Goal: Transaction & Acquisition: Purchase product/service

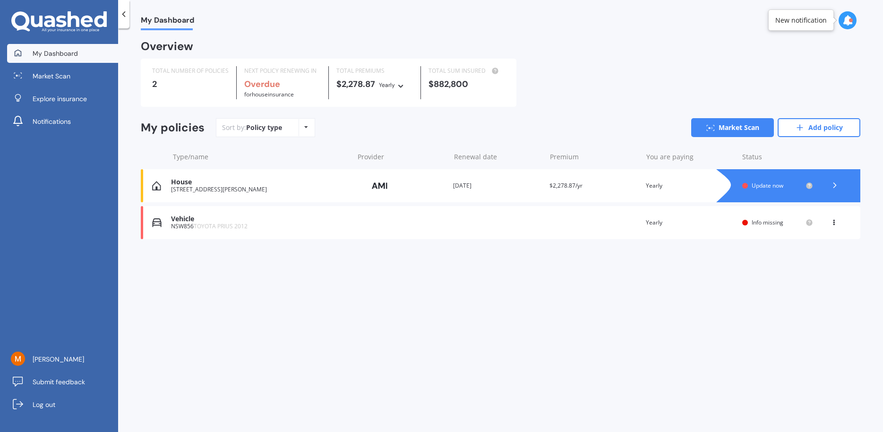
click at [462, 222] on div "Vehicle NSW856 TOYOTA PRIUS 2012 Renewal date Premium You are paying Yearly Sta…" at bounding box center [500, 222] width 719 height 33
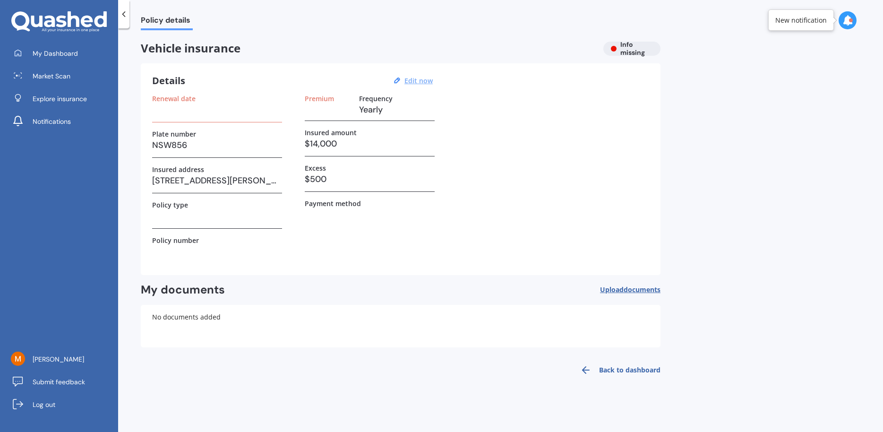
click at [424, 80] on u "Edit now" at bounding box center [418, 80] width 28 height 9
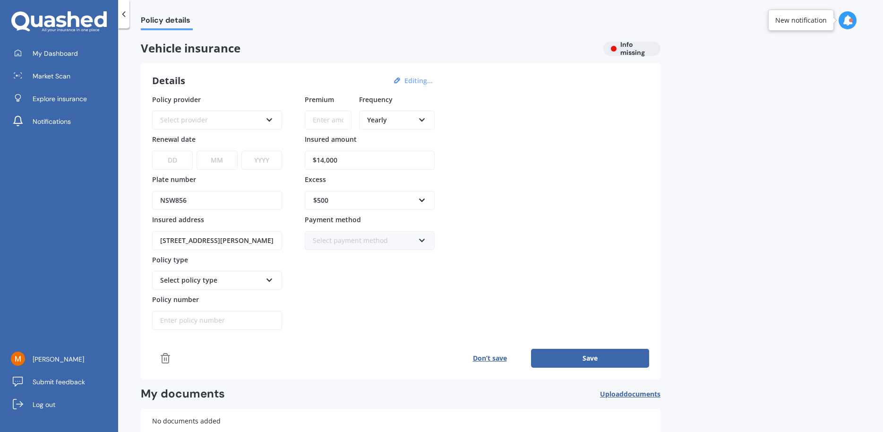
click at [269, 121] on icon at bounding box center [269, 118] width 8 height 7
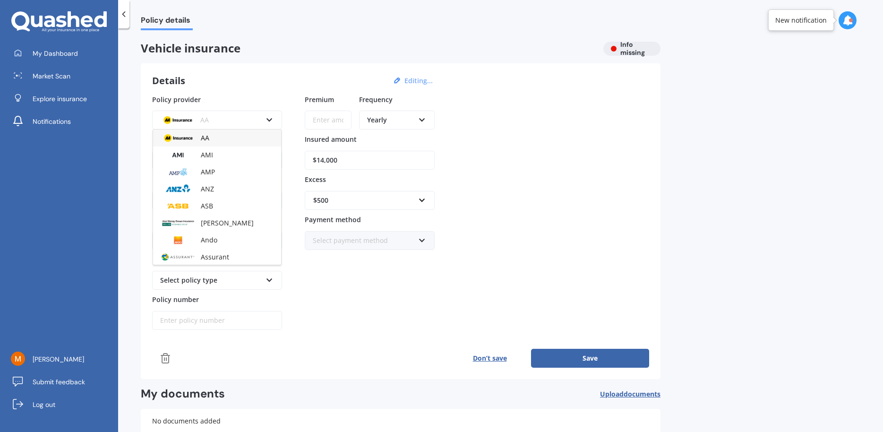
click at [269, 121] on icon at bounding box center [269, 118] width 8 height 7
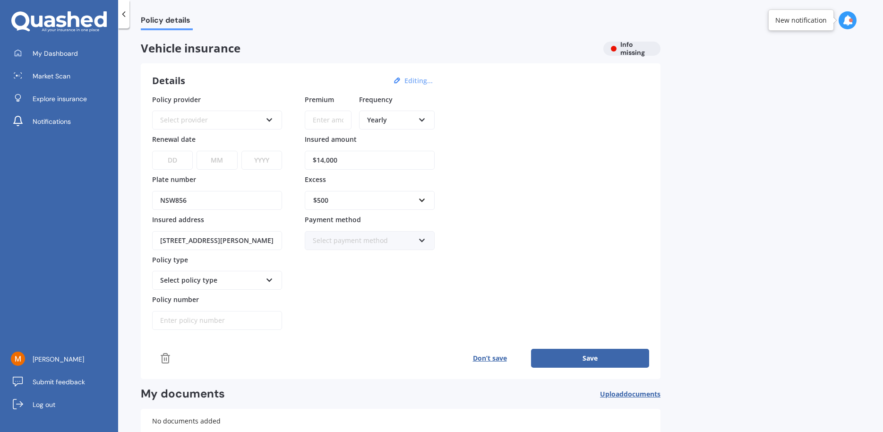
click at [269, 121] on icon at bounding box center [269, 118] width 8 height 7
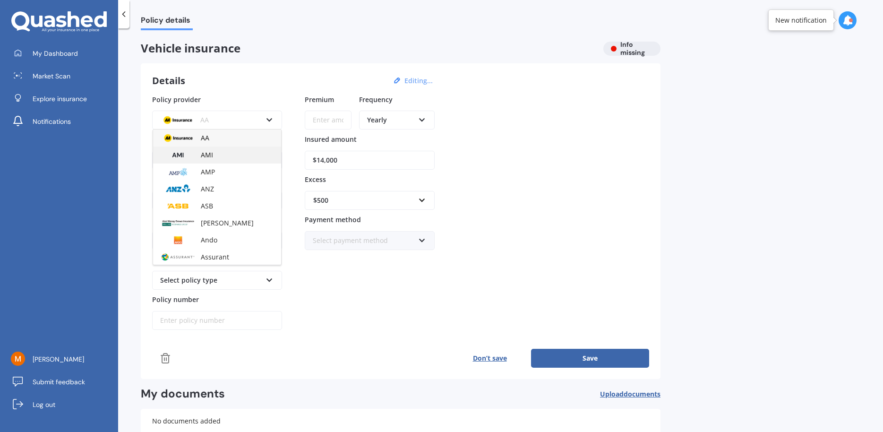
click at [234, 156] on div "AMI" at bounding box center [217, 154] width 128 height 17
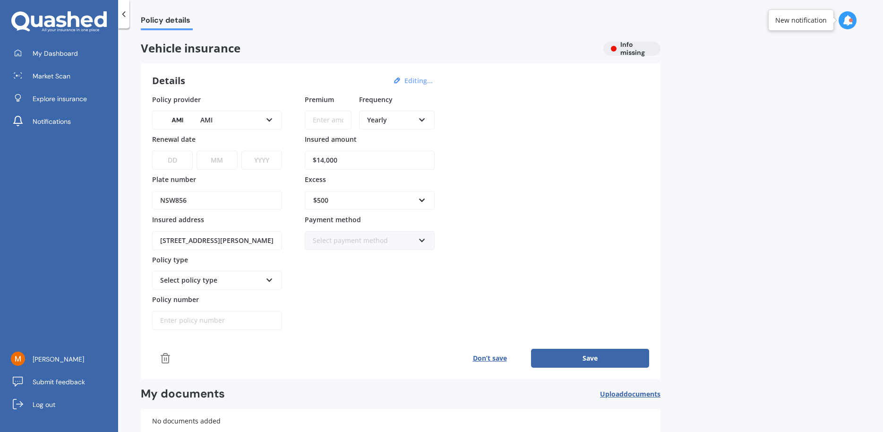
click at [333, 117] on input "Premium" at bounding box center [328, 120] width 47 height 19
click at [342, 119] on input "$1,209.00" at bounding box center [328, 120] width 47 height 19
click at [346, 118] on input "$1,209.00" at bounding box center [328, 120] width 47 height 19
type input "$1,209.27"
click at [152, 151] on select "DD 01 02 03 04 05 06 07 08 09 10 11 12 13 14 15 16 17 18 19 20 21 22 23 24 25 2…" at bounding box center [172, 160] width 41 height 19
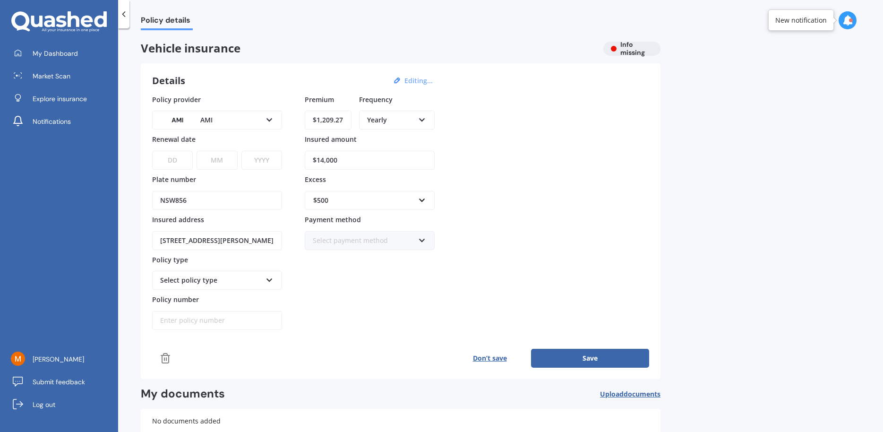
select select "07"
click option "07" at bounding box center [0, 0] width 0 height 0
click at [196, 151] on select "MM 01 02 03 04 05 06 07 08 09 10 11 12" at bounding box center [216, 160] width 41 height 19
select select "10"
click option "10" at bounding box center [0, 0] width 0 height 0
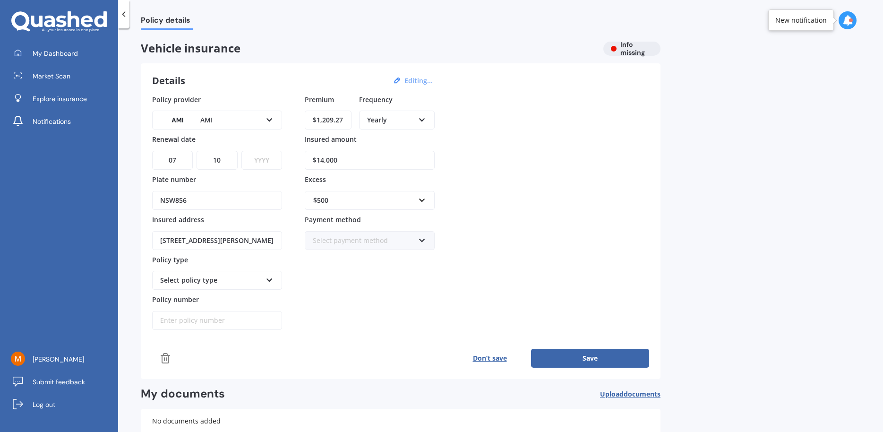
select select "2025"
click option "2025" at bounding box center [0, 0] width 0 height 0
click at [266, 276] on icon at bounding box center [269, 278] width 8 height 7
click at [215, 328] on div "Comprehensive" at bounding box center [217, 332] width 128 height 17
click at [213, 325] on input "Policy number" at bounding box center [217, 320] width 130 height 19
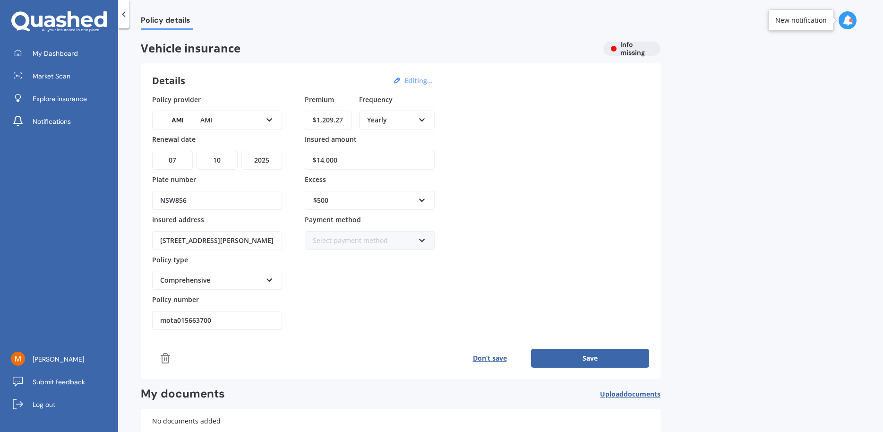
type input "mota015663700"
click at [418, 240] on div "Select payment method Direct debit - bank account Direct debit - credit/debit c…" at bounding box center [370, 240] width 130 height 19
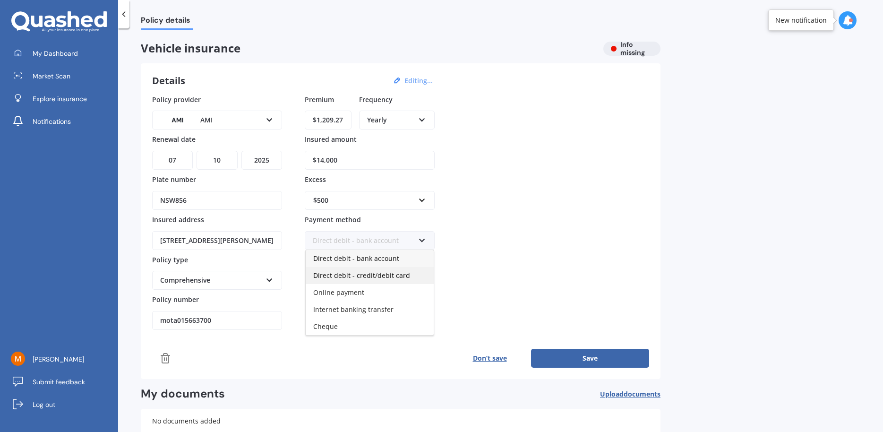
click at [387, 276] on span "Direct debit - credit/debit card" at bounding box center [361, 275] width 97 height 9
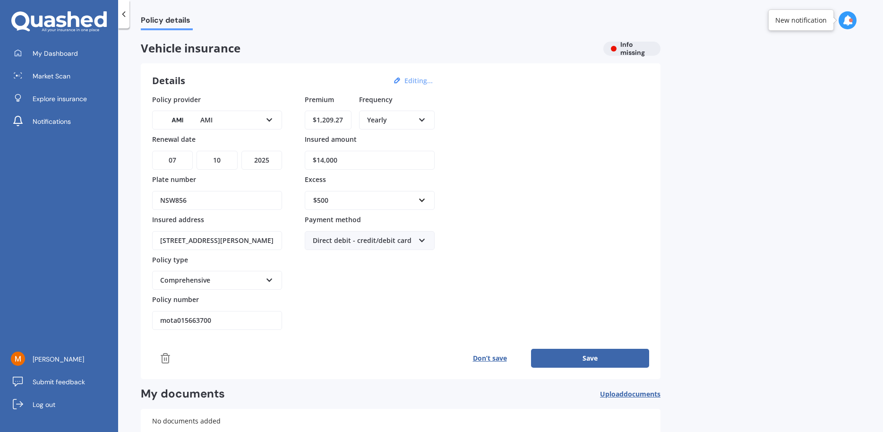
click at [572, 356] on button "Save" at bounding box center [590, 358] width 118 height 19
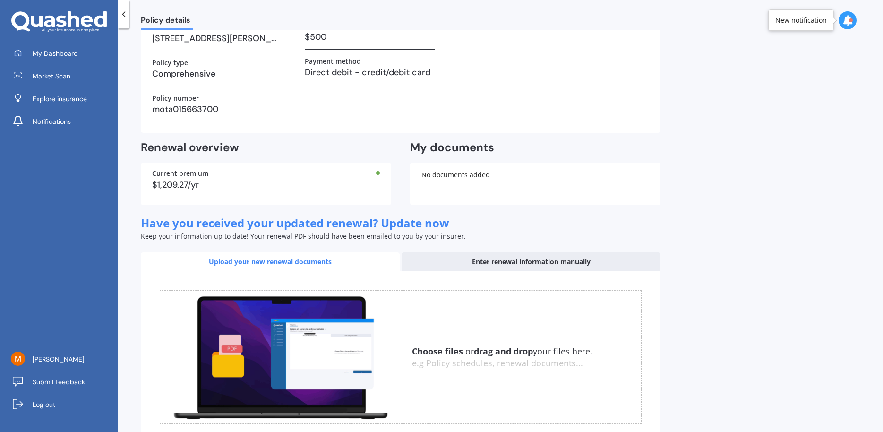
scroll to position [200, 0]
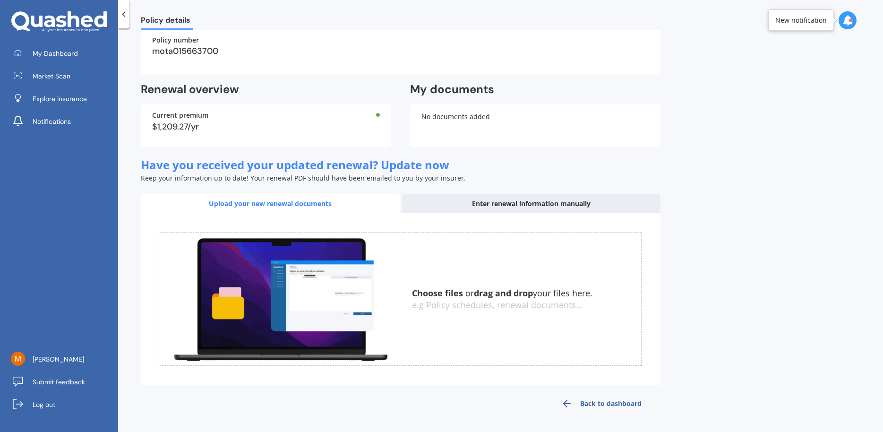
click at [437, 294] on u "Choose files" at bounding box center [437, 292] width 51 height 11
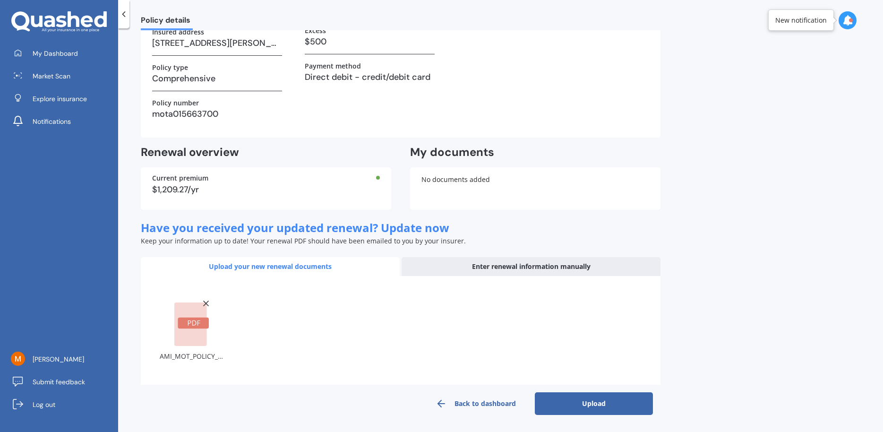
click at [618, 403] on button "Upload" at bounding box center [594, 403] width 118 height 23
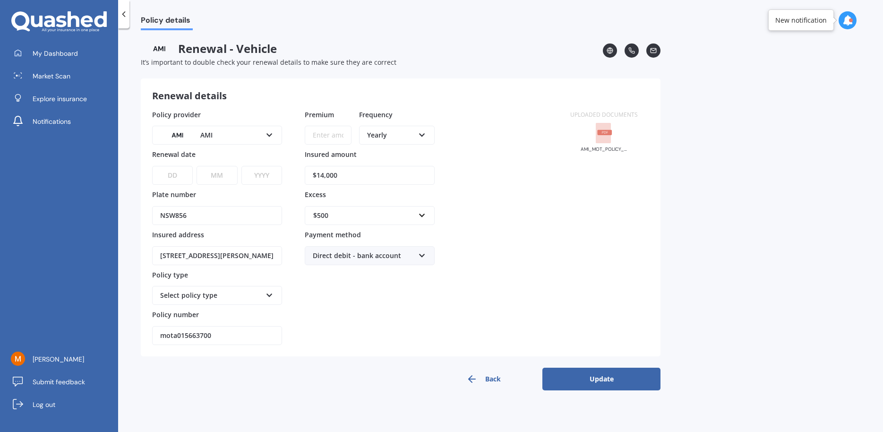
scroll to position [0, 0]
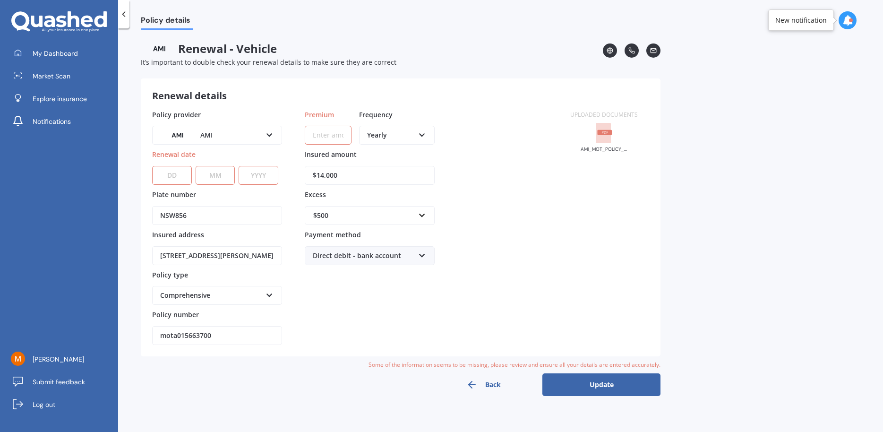
click at [329, 136] on input "Premium" at bounding box center [328, 135] width 47 height 19
type input "$1,209.27"
select select "07"
click option "07" at bounding box center [0, 0] width 0 height 0
select select "10"
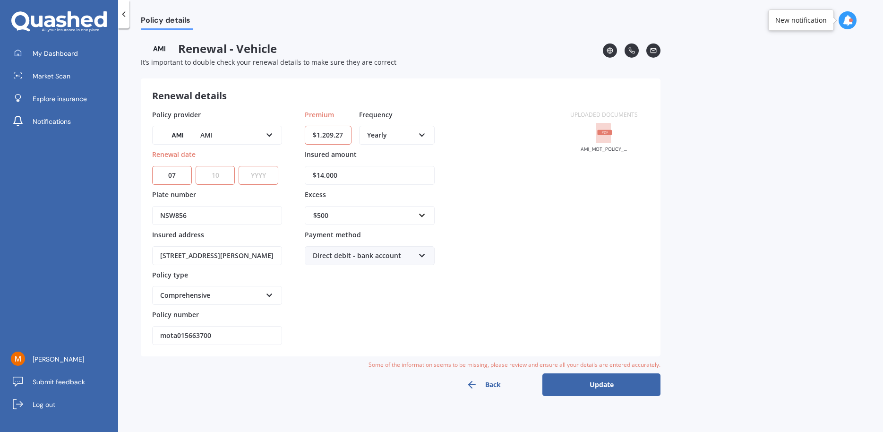
click option "10" at bounding box center [0, 0] width 0 height 0
click at [239, 166] on select "YYYY 2027 2026 2025 2024 2023 2022 2021 2020 2019 2018 2017 2016 2015 2014 2013…" at bounding box center [259, 175] width 40 height 19
select select "2025"
click option "2025" at bounding box center [0, 0] width 0 height 0
click at [344, 176] on input "$14,000" at bounding box center [370, 175] width 130 height 19
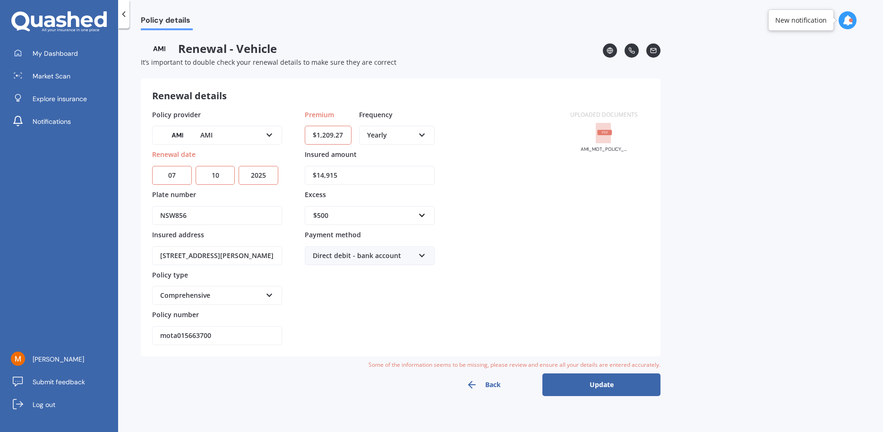
type input "$14,915"
click at [413, 255] on div "Direct debit - bank account" at bounding box center [364, 255] width 102 height 10
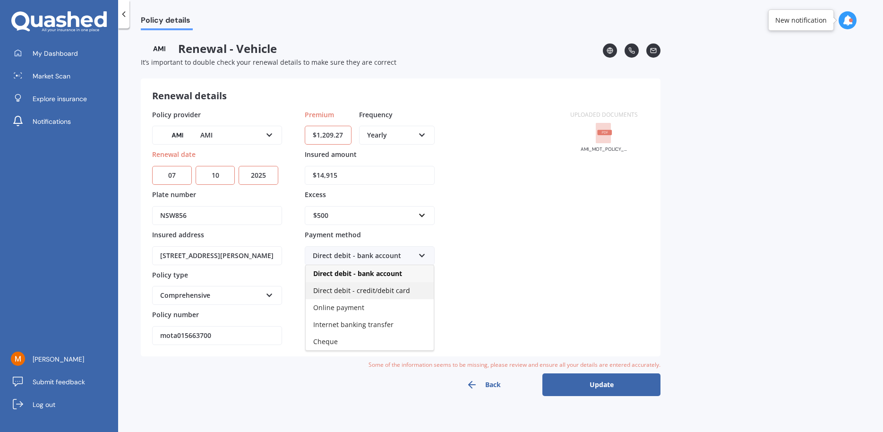
click at [397, 285] on div "Direct debit - credit/debit card" at bounding box center [370, 290] width 128 height 17
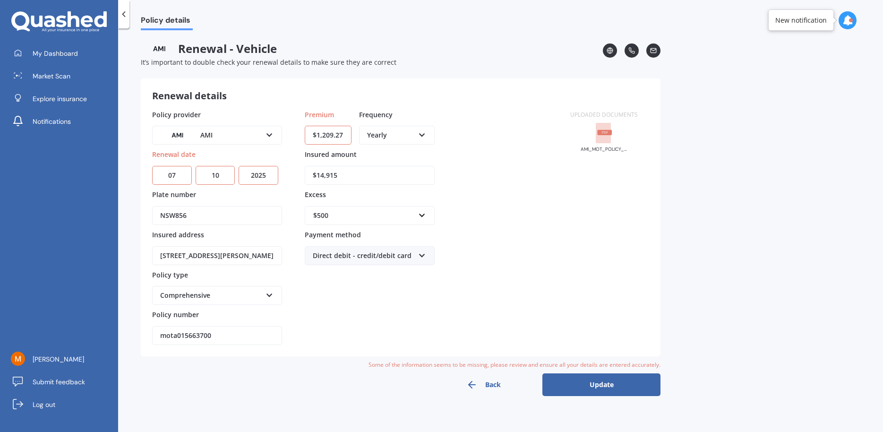
click at [623, 387] on button "Update" at bounding box center [601, 384] width 118 height 23
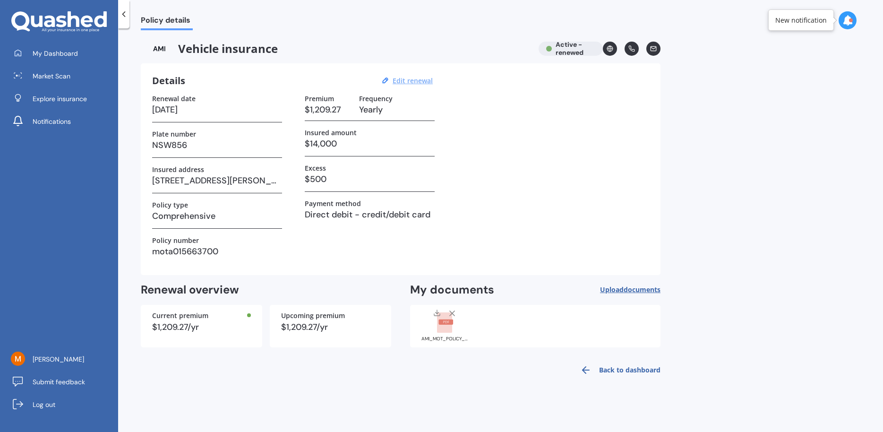
click at [409, 80] on u "Edit renewal" at bounding box center [412, 80] width 40 height 9
select select "07"
select select "10"
select select "2025"
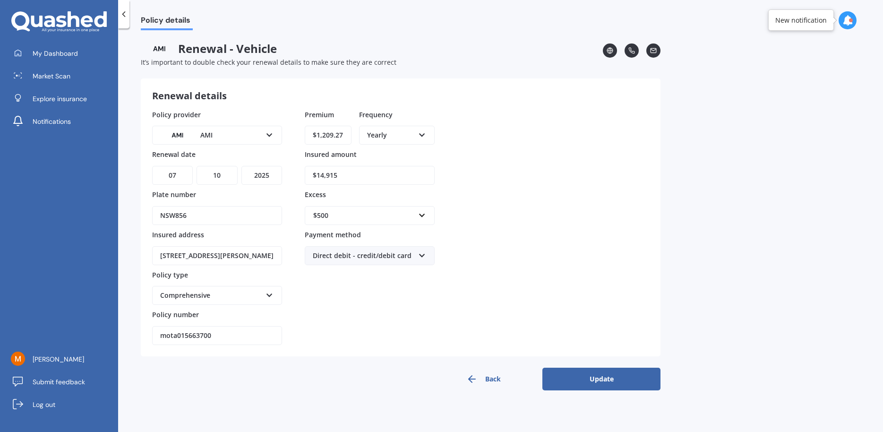
click at [588, 374] on button "Update" at bounding box center [601, 378] width 118 height 23
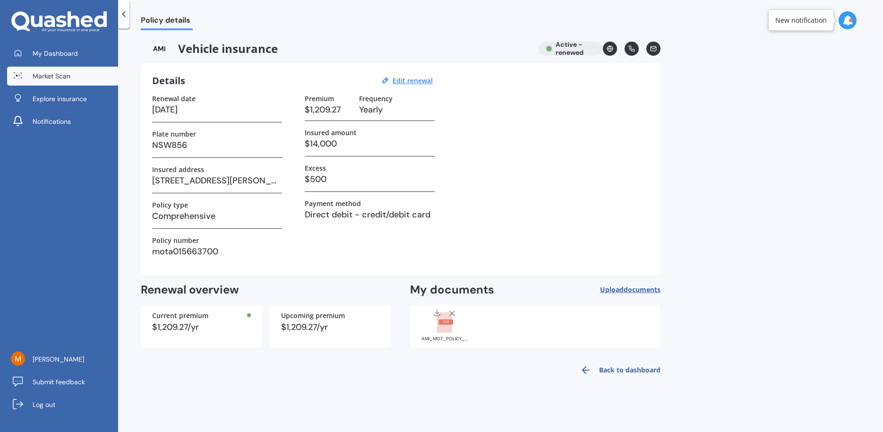
click at [68, 78] on span "Market Scan" at bounding box center [52, 75] width 38 height 9
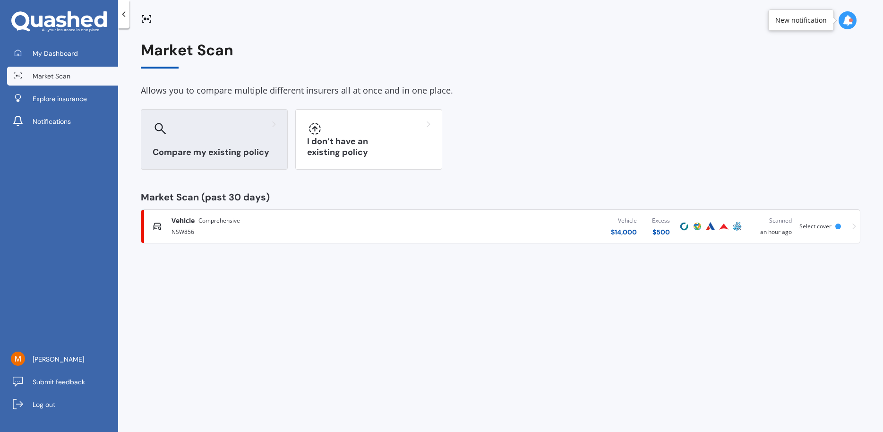
click at [195, 138] on div "Compare my existing policy" at bounding box center [214, 139] width 147 height 60
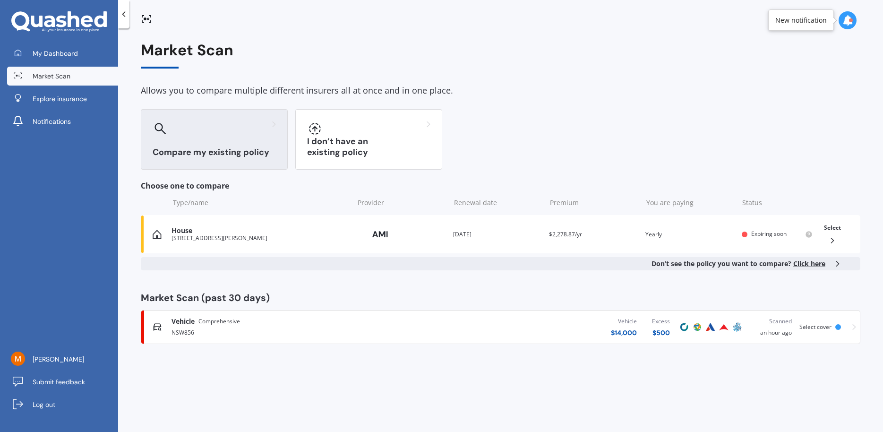
click at [847, 326] on div "Vehicle Comprehensive NSW856 Vehicle $ 14,000 Excess $ 500 Scanned an hour ago …" at bounding box center [500, 327] width 711 height 28
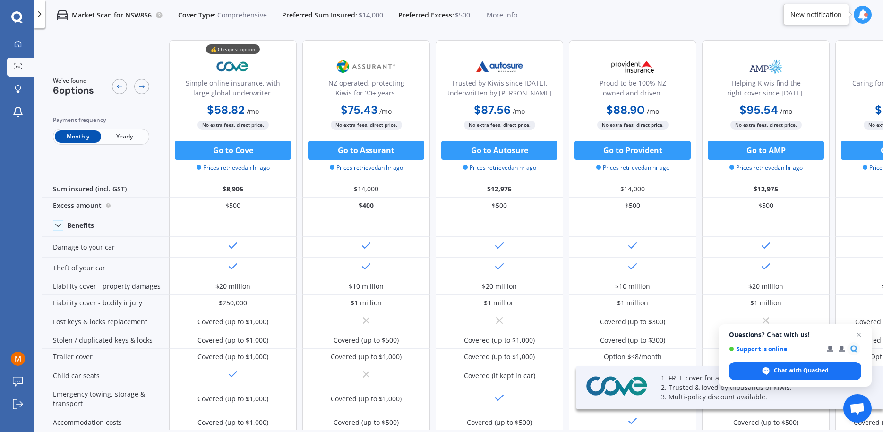
click at [119, 135] on span "Yearly" at bounding box center [124, 136] width 46 height 12
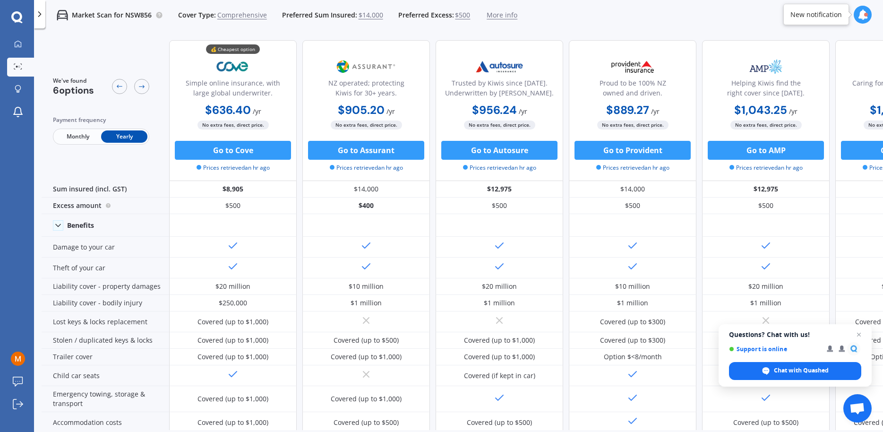
click at [859, 57] on div "Caring for Kiwis since [DATE]." at bounding box center [899, 78] width 94 height 47
click at [219, 150] on button "Go to Cove" at bounding box center [233, 150] width 116 height 19
